Goal: Task Accomplishment & Management: Manage account settings

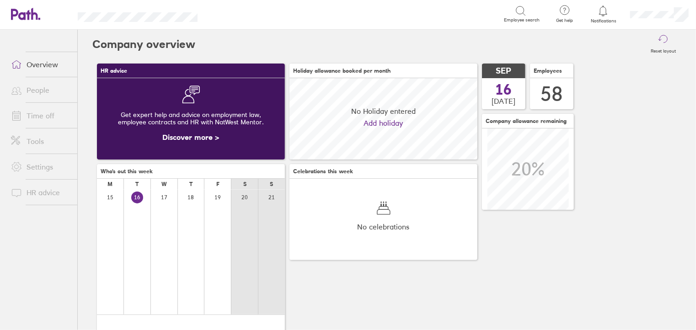
scroll to position [81, 188]
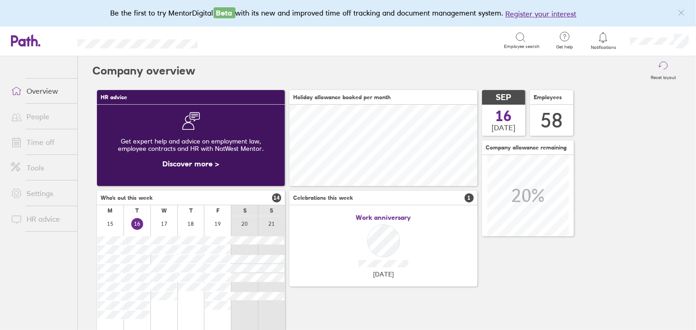
click at [33, 119] on link "People" at bounding box center [41, 116] width 74 height 18
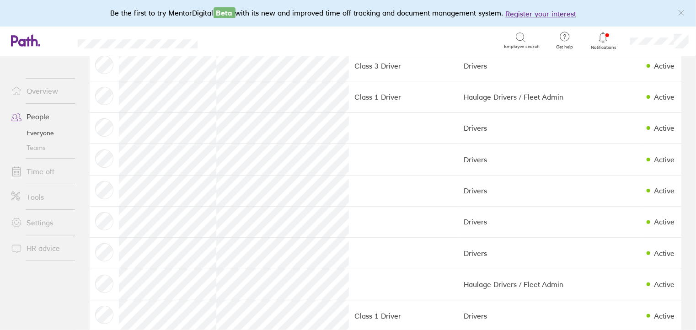
scroll to position [469, 0]
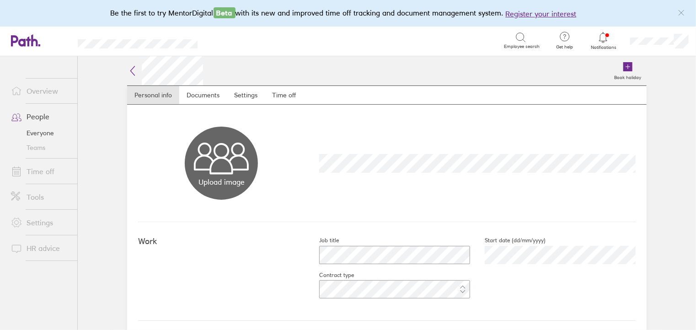
click at [40, 115] on link "People" at bounding box center [41, 116] width 74 height 18
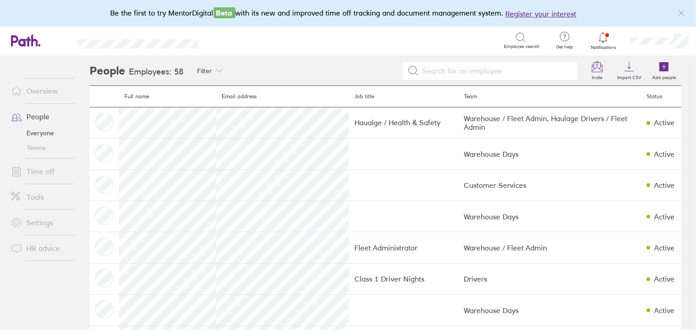
click at [44, 170] on link "Time off" at bounding box center [41, 171] width 74 height 18
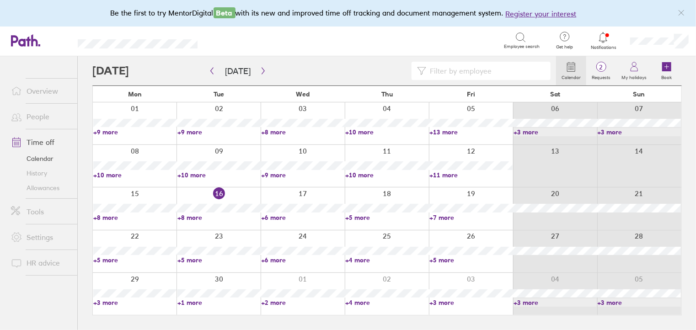
click at [47, 188] on link "Allowances" at bounding box center [41, 188] width 74 height 15
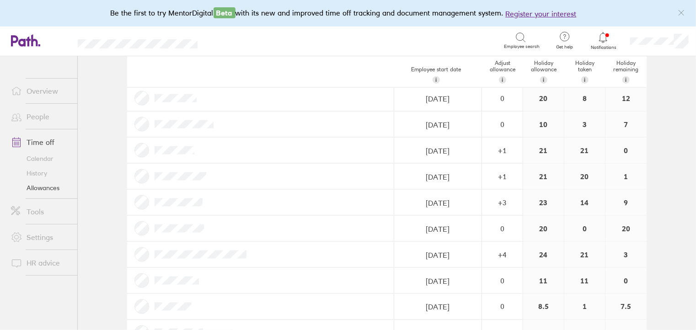
scroll to position [627, 0]
